Goal: Transaction & Acquisition: Purchase product/service

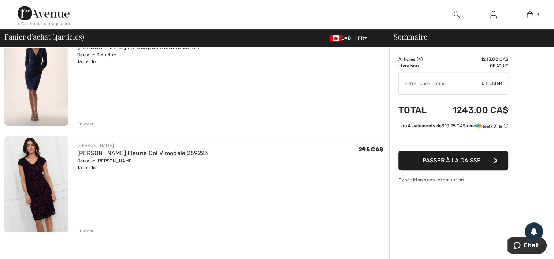
scroll to position [293, 0]
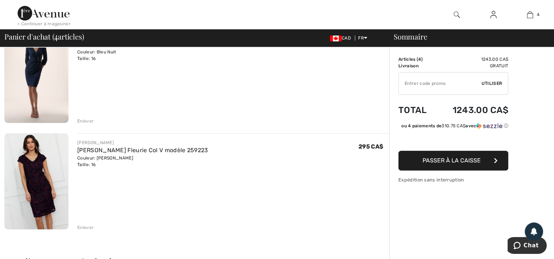
click at [32, 169] on img at bounding box center [36, 181] width 64 height 96
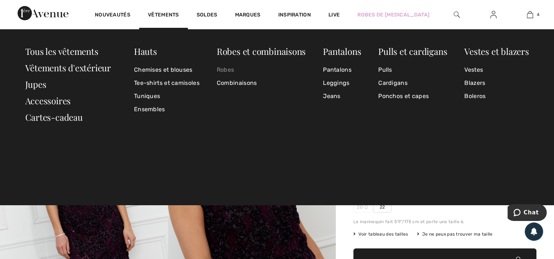
click at [229, 67] on link "Robes" at bounding box center [261, 69] width 89 height 13
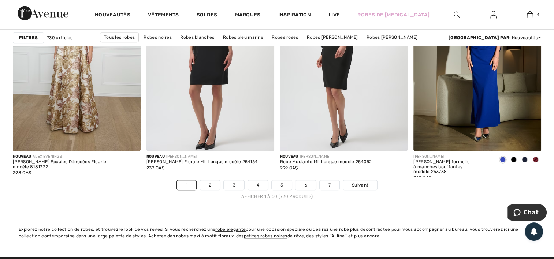
scroll to position [3425, 0]
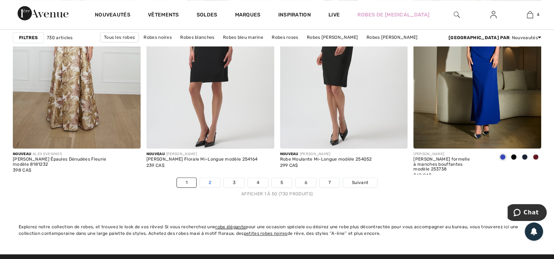
click at [208, 179] on link "2" at bounding box center [210, 183] width 20 height 10
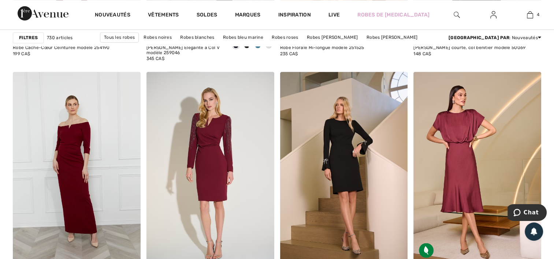
scroll to position [1293, 0]
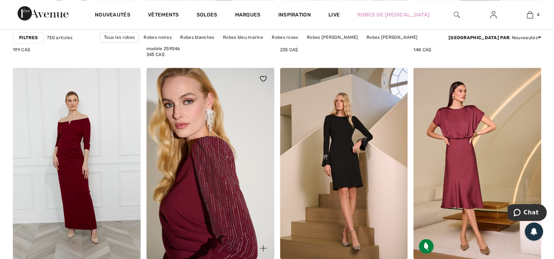
click at [208, 165] on img at bounding box center [210, 163] width 128 height 191
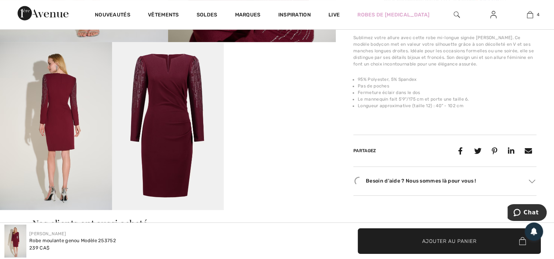
scroll to position [302, 0]
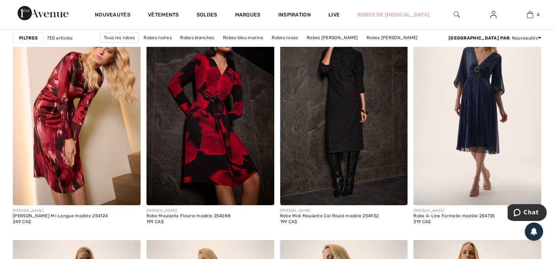
scroll to position [2367, 0]
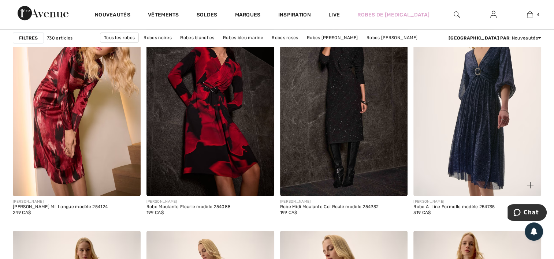
click at [501, 112] on img at bounding box center [477, 100] width 128 height 191
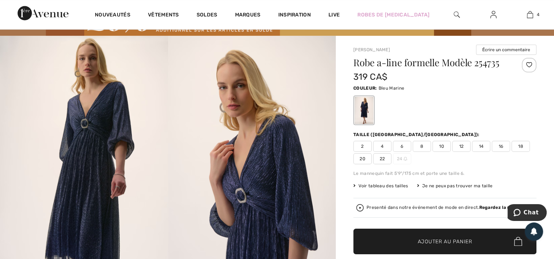
scroll to position [44, 0]
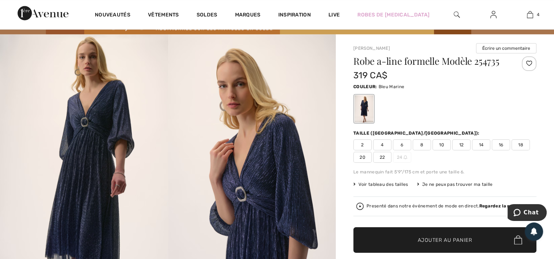
click at [499, 142] on span "16" at bounding box center [500, 144] width 18 height 11
click at [452, 242] on span "Ajouter au panier" at bounding box center [445, 240] width 55 height 8
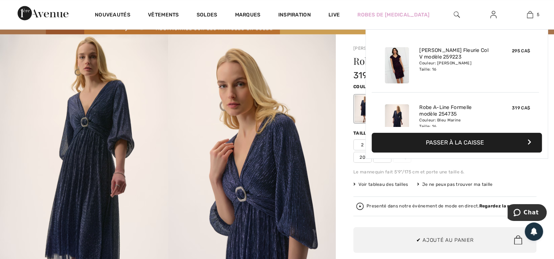
scroll to position [193, 0]
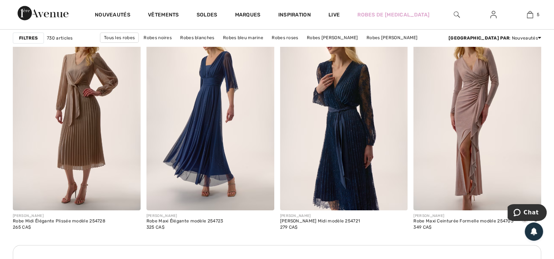
scroll to position [2586, 0]
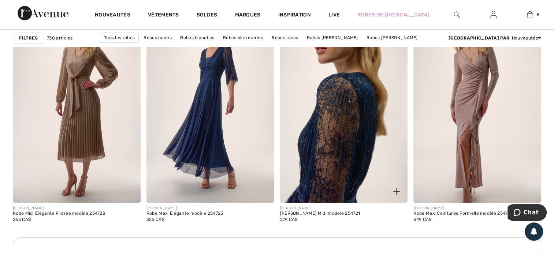
click at [342, 130] on img at bounding box center [344, 106] width 128 height 191
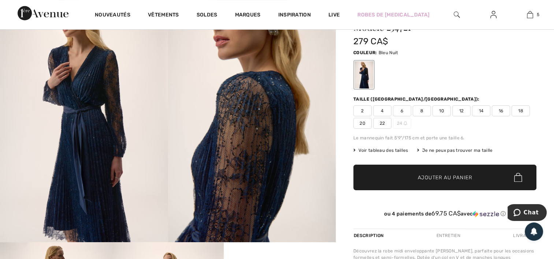
scroll to position [88, 0]
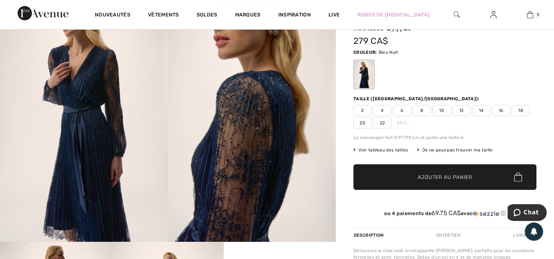
click at [499, 108] on span "16" at bounding box center [500, 110] width 18 height 11
click at [451, 175] on span "Ajouter au panier" at bounding box center [445, 177] width 55 height 8
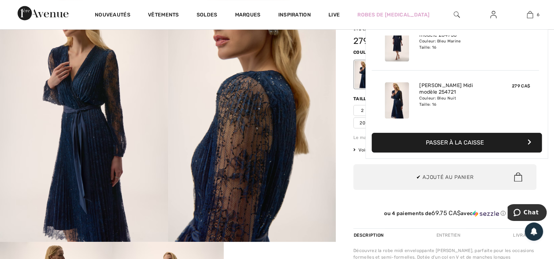
scroll to position [0, 0]
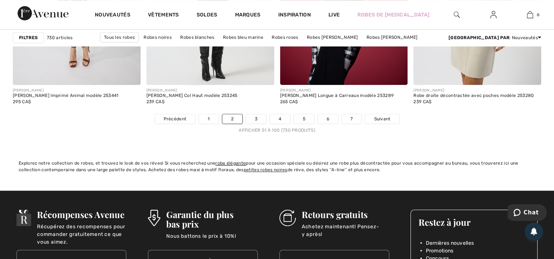
scroll to position [3518, 0]
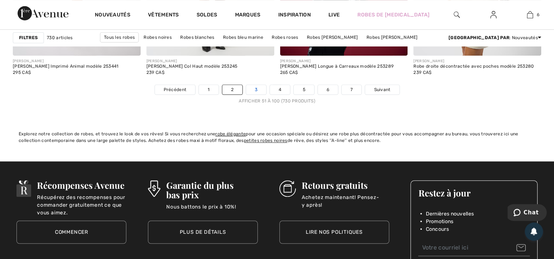
click at [256, 89] on link "3" at bounding box center [256, 90] width 20 height 10
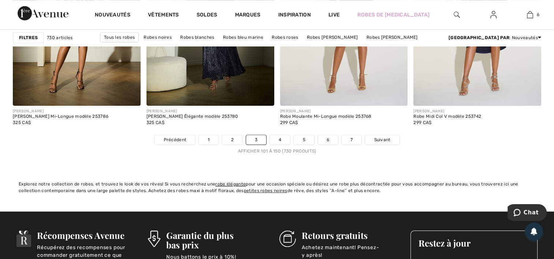
scroll to position [3469, 0]
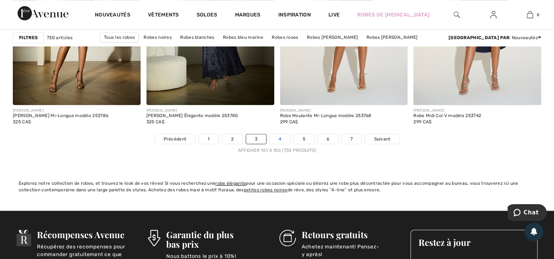
click at [280, 135] on link "4" at bounding box center [280, 139] width 20 height 10
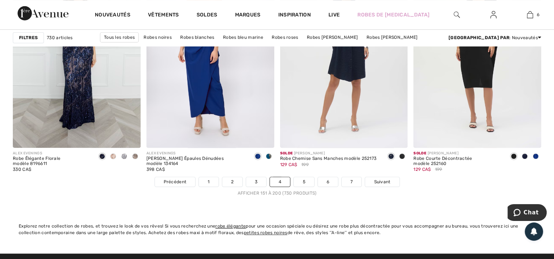
scroll to position [3430, 0]
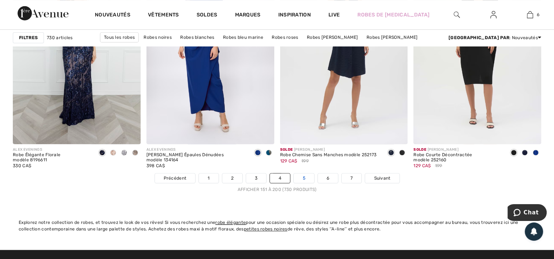
click at [303, 175] on link "5" at bounding box center [303, 178] width 20 height 10
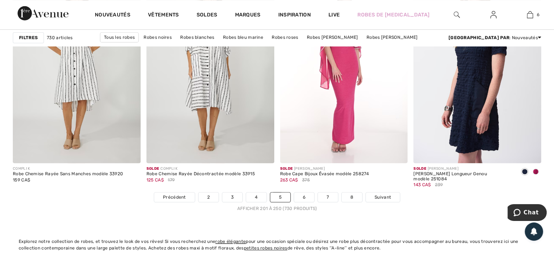
scroll to position [3415, 0]
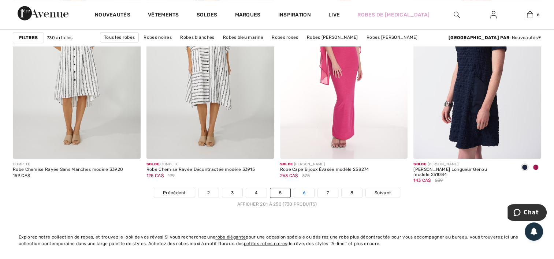
click at [307, 192] on link "6" at bounding box center [304, 193] width 20 height 10
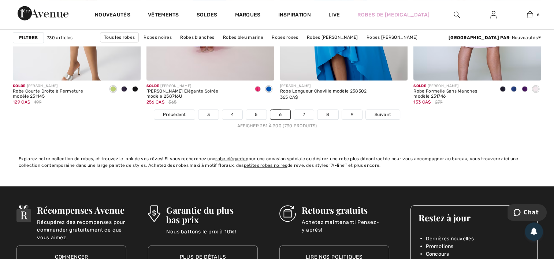
scroll to position [3503, 0]
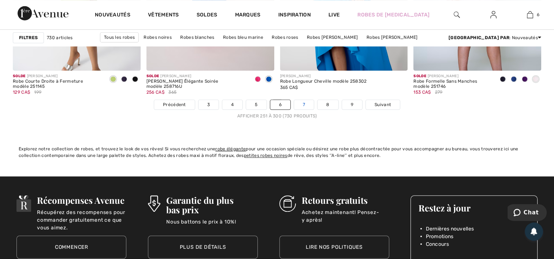
click at [302, 101] on link "7" at bounding box center [304, 105] width 20 height 10
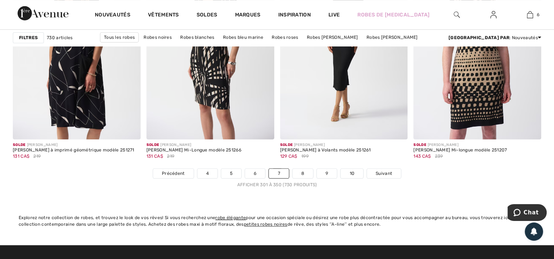
scroll to position [3503, 0]
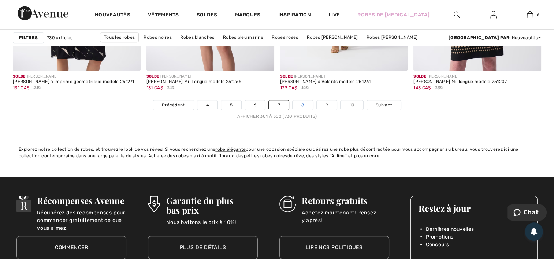
click at [307, 103] on link "8" at bounding box center [302, 105] width 20 height 10
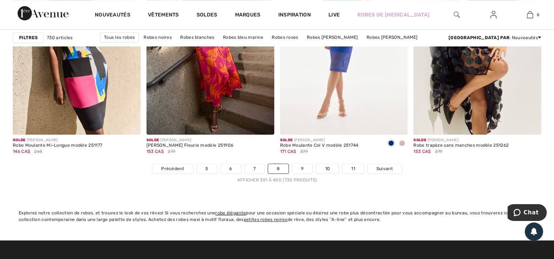
scroll to position [3439, 0]
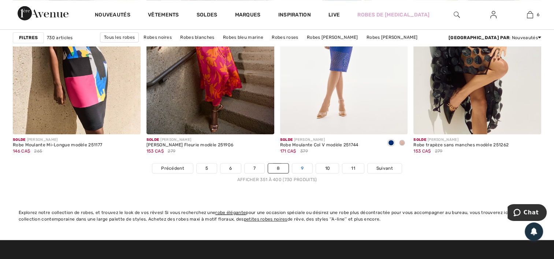
click at [302, 168] on link "9" at bounding box center [302, 169] width 20 height 10
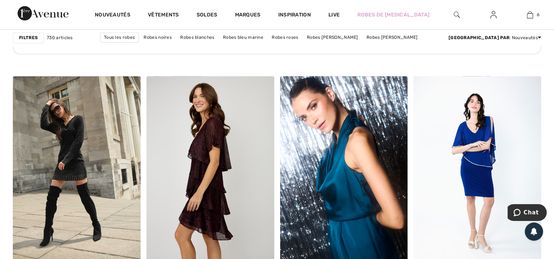
scroll to position [1073, 0]
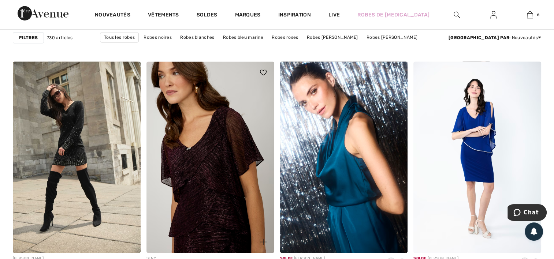
click at [232, 129] on img at bounding box center [210, 156] width 128 height 191
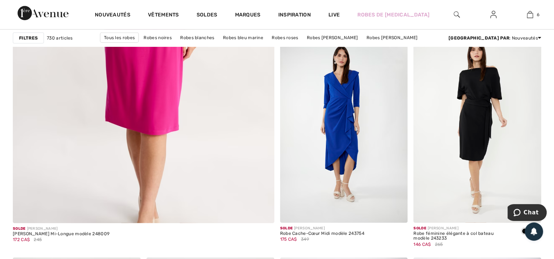
scroll to position [2118, 0]
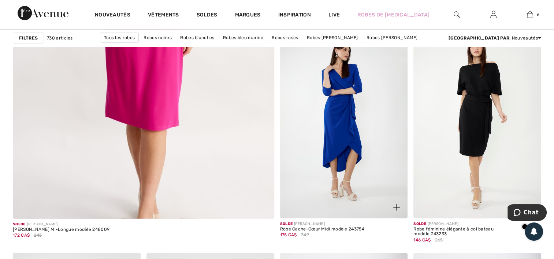
click at [354, 119] on img at bounding box center [344, 122] width 128 height 191
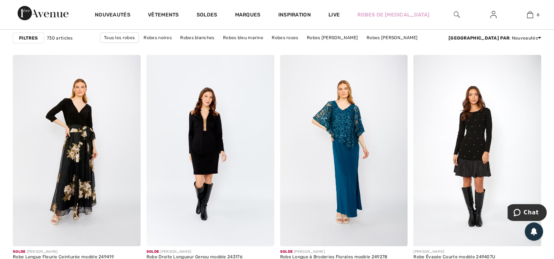
scroll to position [2552, 0]
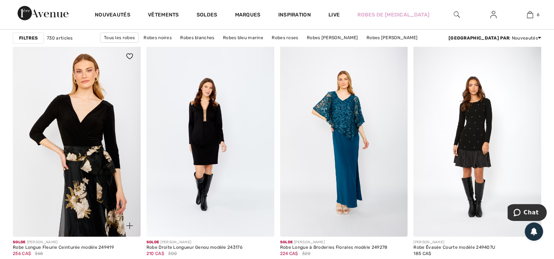
click at [81, 156] on img at bounding box center [77, 140] width 128 height 191
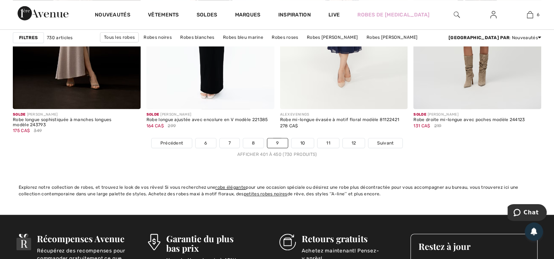
scroll to position [3494, 0]
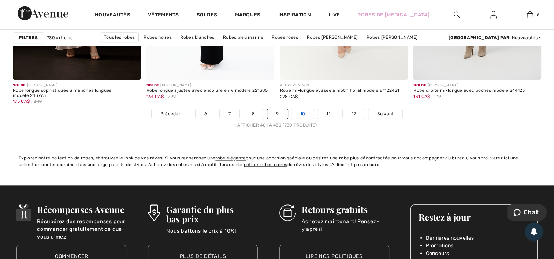
click at [296, 111] on link "10" at bounding box center [302, 114] width 23 height 10
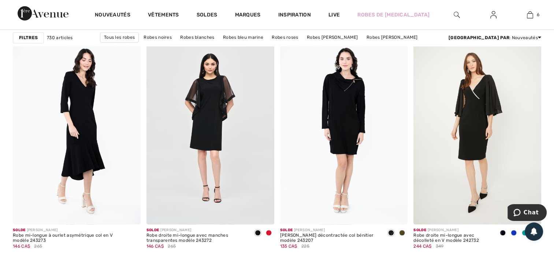
scroll to position [1332, 0]
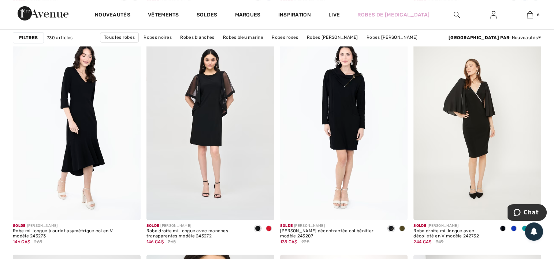
drag, startPoint x: 19, startPoint y: 5, endPoint x: 463, endPoint y: 115, distance: 456.5
click at [463, 115] on img at bounding box center [477, 124] width 128 height 191
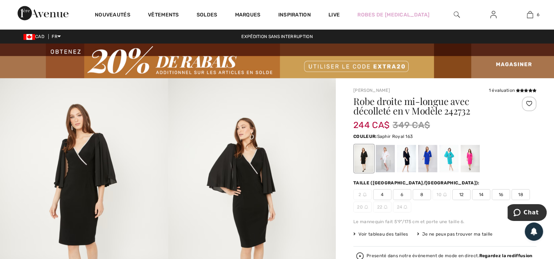
click at [431, 154] on div at bounding box center [427, 158] width 19 height 27
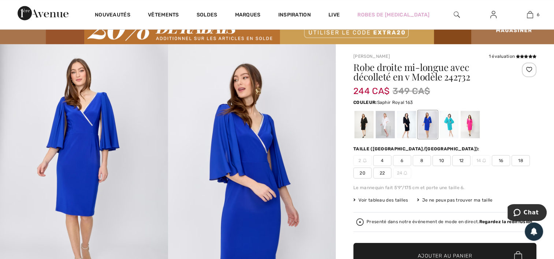
scroll to position [24, 0]
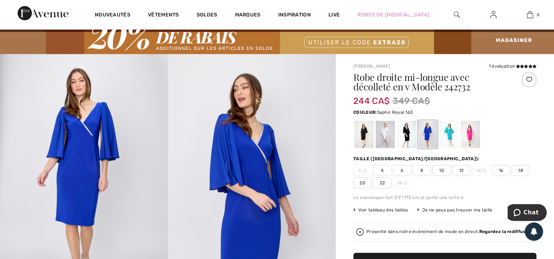
click at [431, 135] on div at bounding box center [427, 134] width 19 height 27
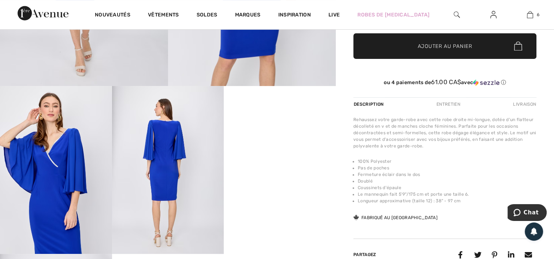
scroll to position [278, 0]
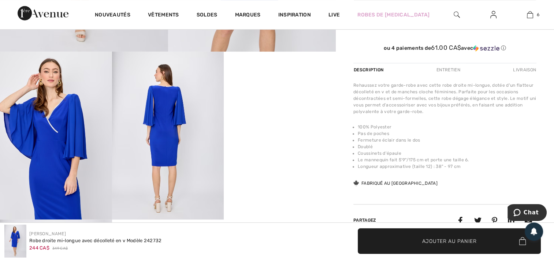
click at [279, 108] on video "Your browser does not support the video tag." at bounding box center [280, 80] width 112 height 56
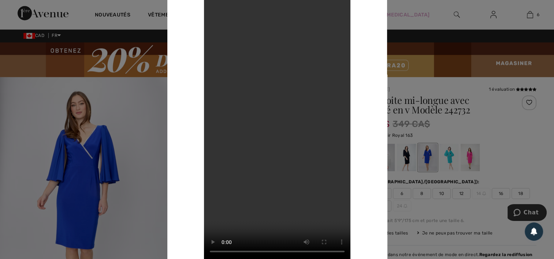
scroll to position [0, 0]
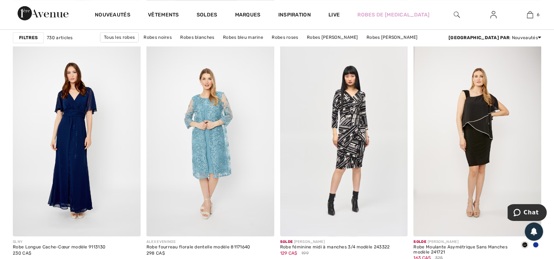
scroll to position [3352, 0]
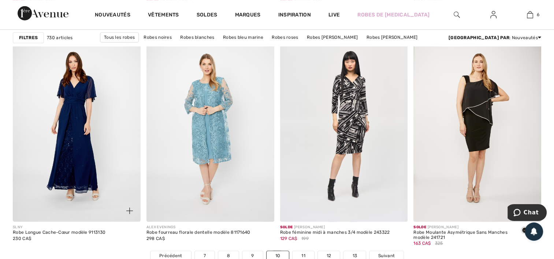
click at [79, 104] on img at bounding box center [77, 125] width 128 height 191
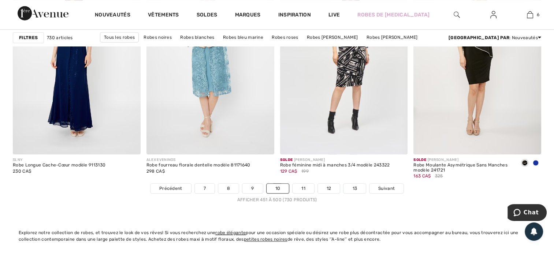
scroll to position [3425, 0]
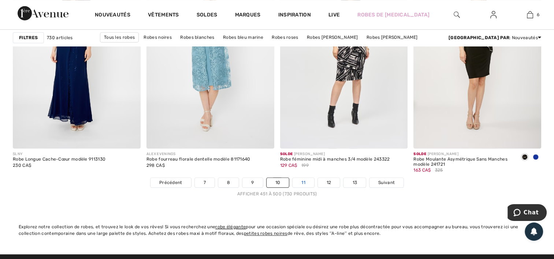
click at [304, 179] on link "11" at bounding box center [303, 183] width 22 height 10
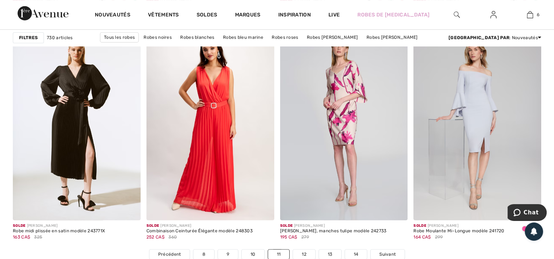
scroll to position [3376, 0]
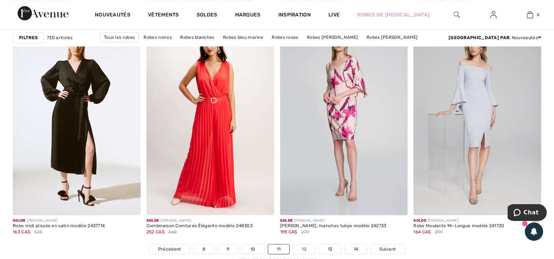
click at [303, 244] on link "12" at bounding box center [304, 249] width 22 height 10
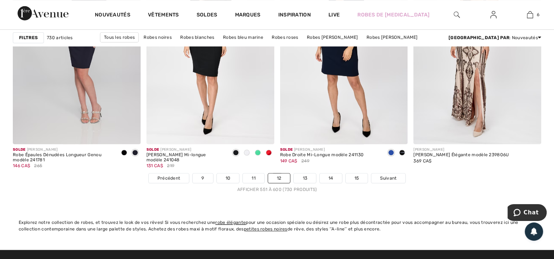
scroll to position [3430, 0]
click at [306, 173] on link "13" at bounding box center [304, 178] width 22 height 10
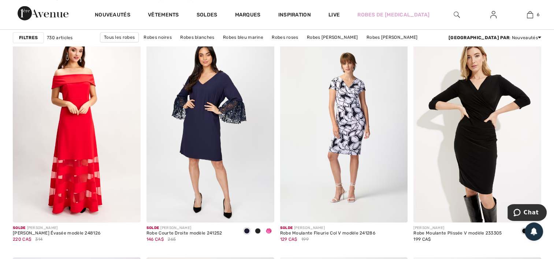
scroll to position [571, 0]
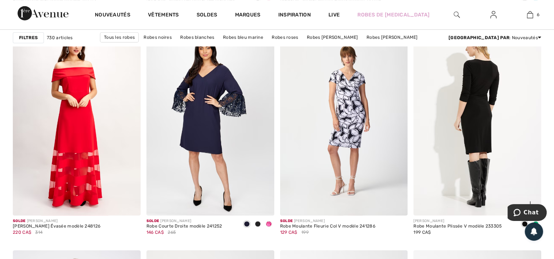
click at [473, 124] on img at bounding box center [477, 119] width 128 height 191
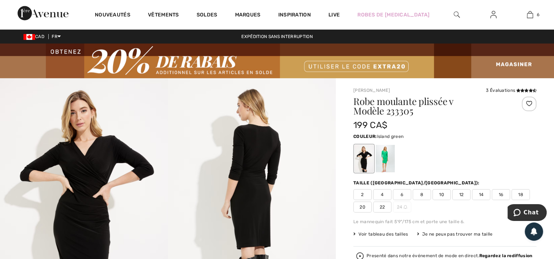
click at [386, 156] on div at bounding box center [384, 158] width 19 height 27
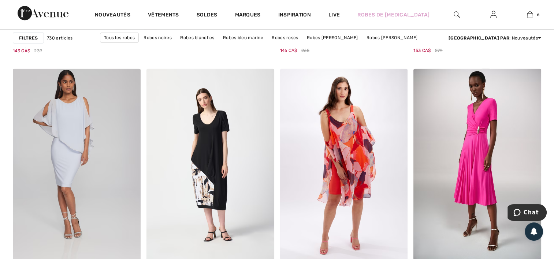
scroll to position [2317, 0]
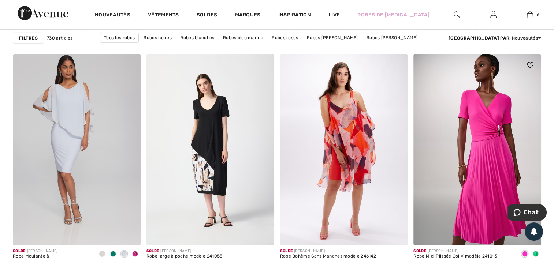
click at [488, 117] on img at bounding box center [477, 149] width 128 height 191
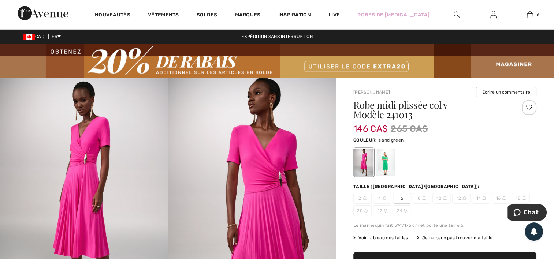
click at [386, 157] on div at bounding box center [384, 162] width 19 height 27
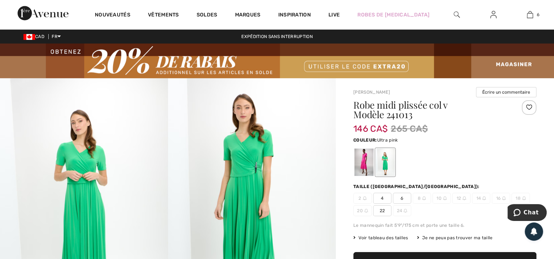
click at [365, 160] on div at bounding box center [363, 162] width 19 height 27
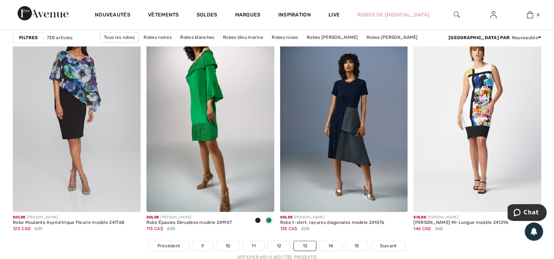
scroll to position [3376, 0]
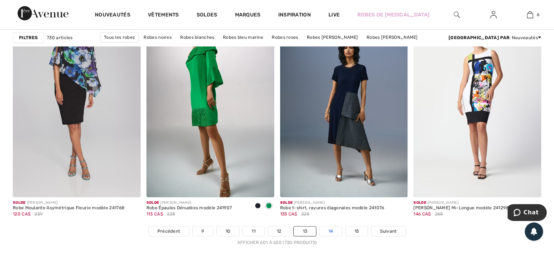
click at [334, 229] on link "14" at bounding box center [330, 232] width 22 height 10
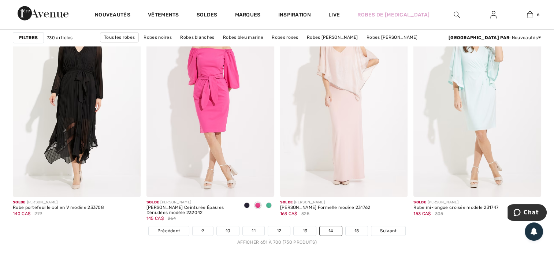
scroll to position [3390, 0]
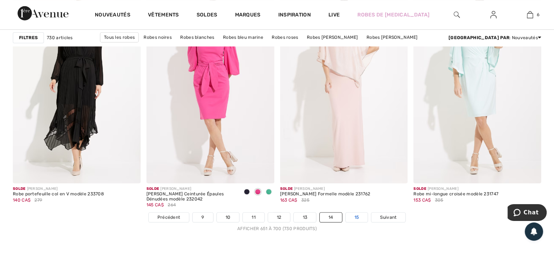
click at [353, 216] on link "15" at bounding box center [356, 218] width 22 height 10
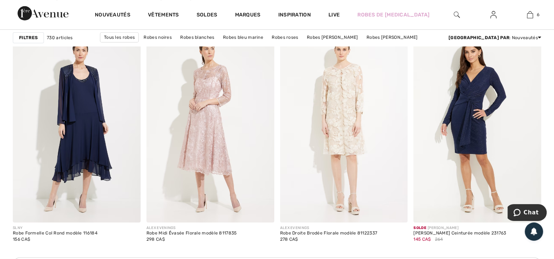
scroll to position [805, 0]
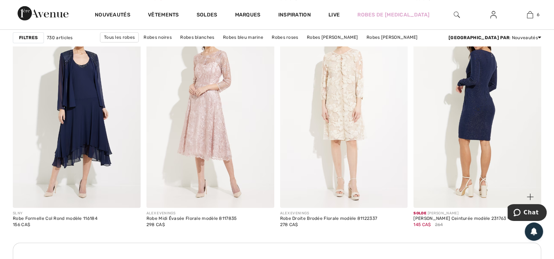
click at [475, 97] on img at bounding box center [477, 111] width 128 height 191
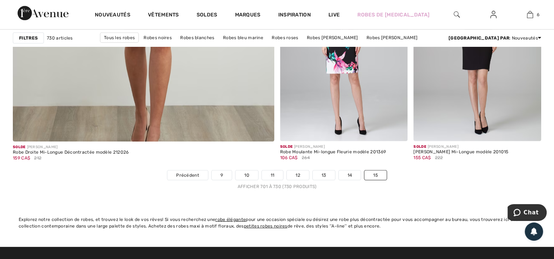
scroll to position [2210, 0]
